Goal: Information Seeking & Learning: Learn about a topic

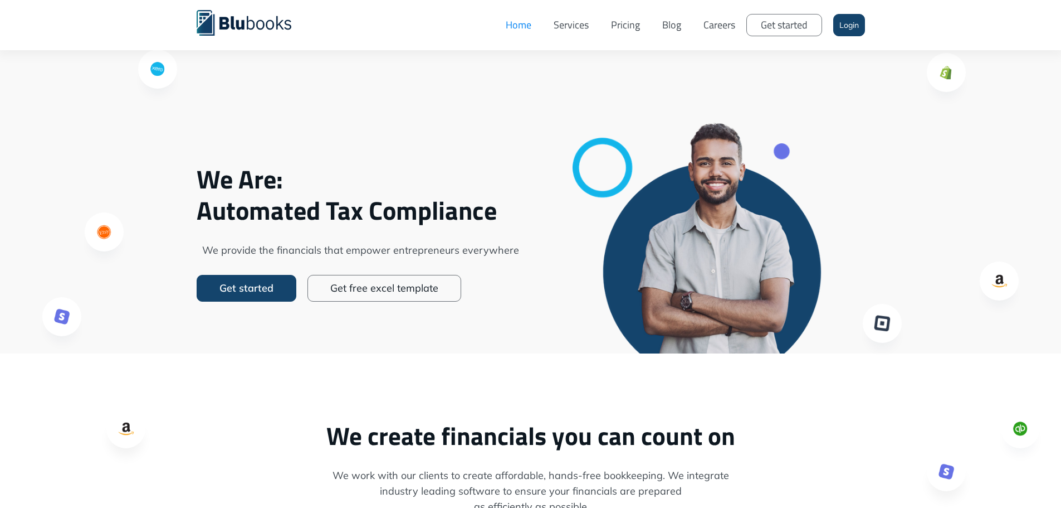
click at [632, 24] on link "Pricing" at bounding box center [625, 24] width 51 height 33
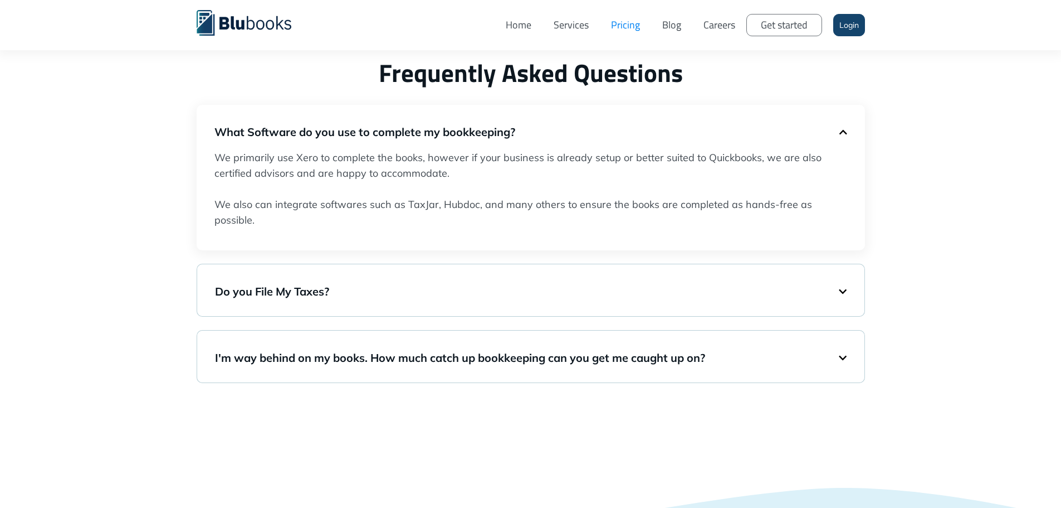
scroll to position [780, 0]
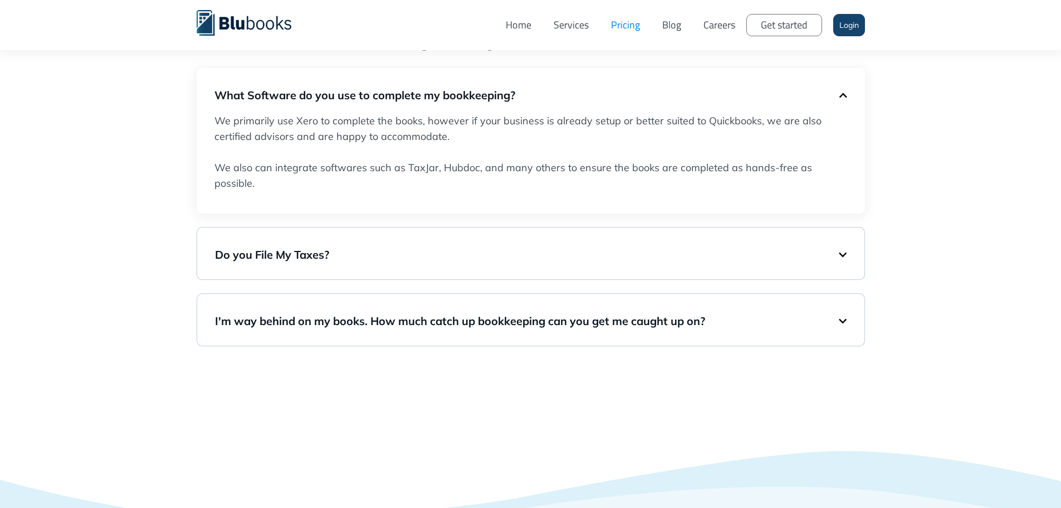
click at [836, 256] on h5 "Do you File My Taxes?" at bounding box center [527, 255] width 624 height 16
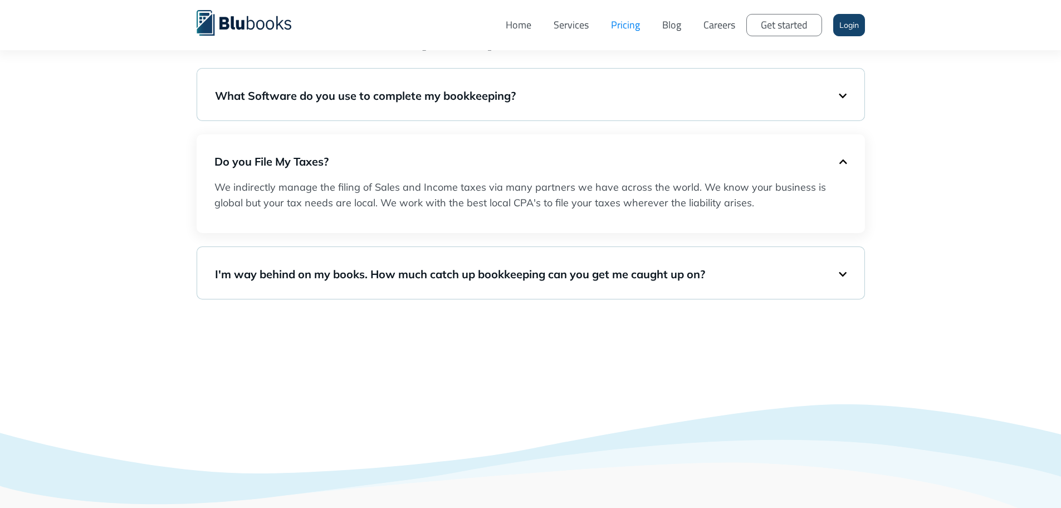
click at [837, 281] on h5 "I'm way behind on my books. How much catch up bookkeeping can you get me caught…" at bounding box center [527, 274] width 624 height 16
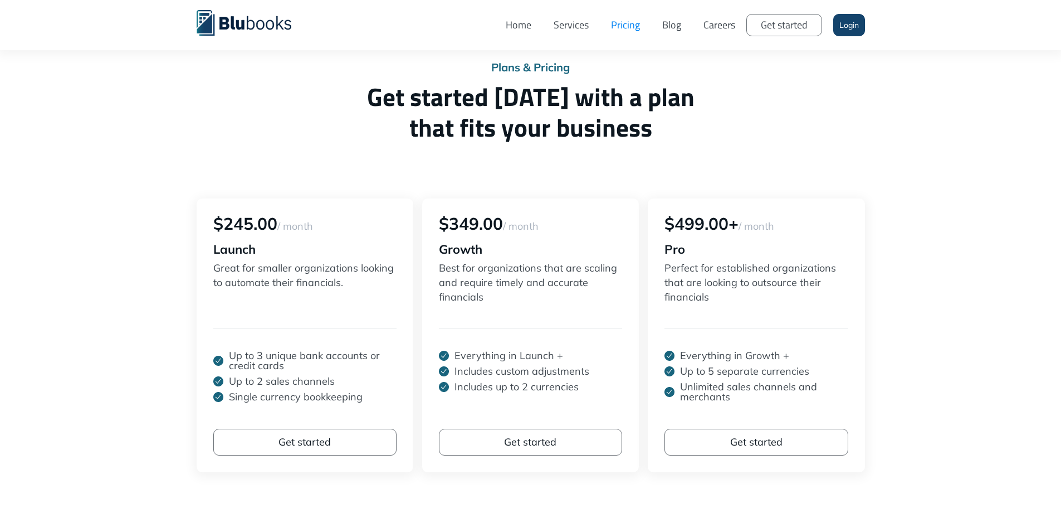
scroll to position [0, 0]
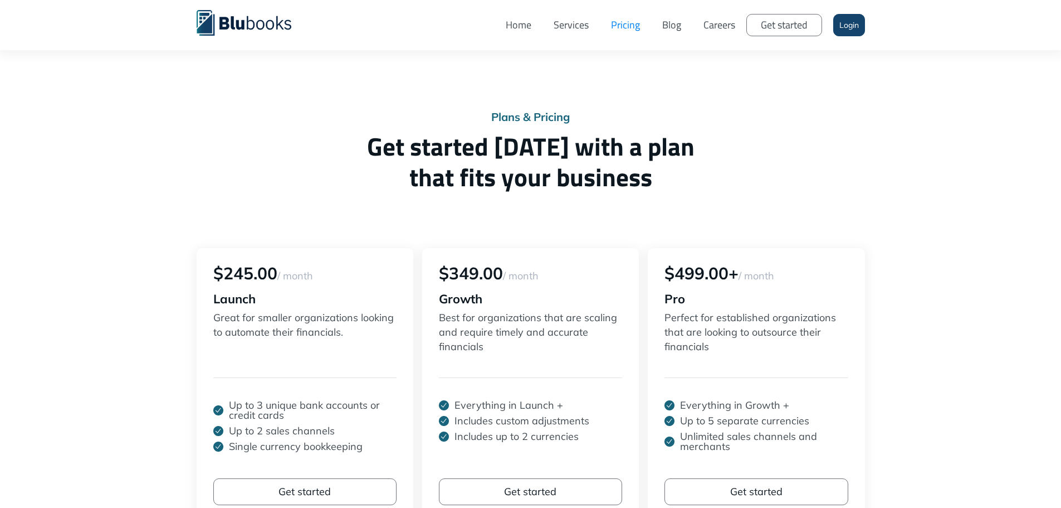
click at [670, 23] on link "Blog" at bounding box center [671, 24] width 41 height 33
